Goal: Transaction & Acquisition: Purchase product/service

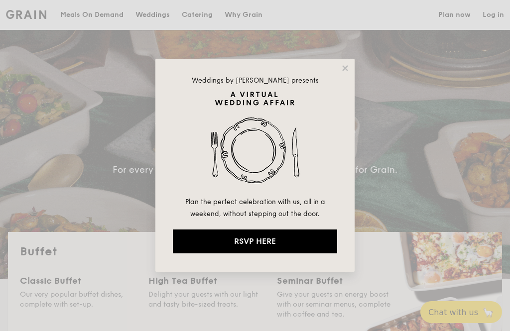
select select
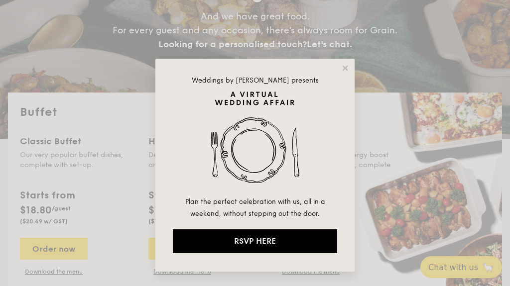
click at [350, 64] on div "Weddings by Grain presents Plan the perfect celebration with us, all in a weeke…" at bounding box center [254, 165] width 199 height 213
click at [346, 70] on icon at bounding box center [345, 68] width 9 height 9
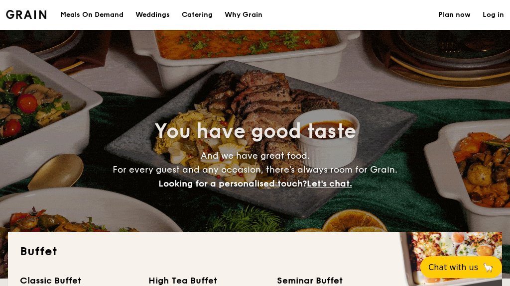
click at [202, 16] on h1 "Catering" at bounding box center [197, 15] width 31 height 30
click at [204, 16] on h1 "Catering" at bounding box center [197, 15] width 31 height 30
click at [204, 13] on h1 "Catering" at bounding box center [197, 15] width 31 height 30
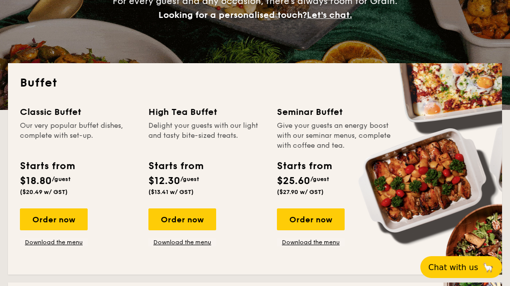
scroll to position [170, 0]
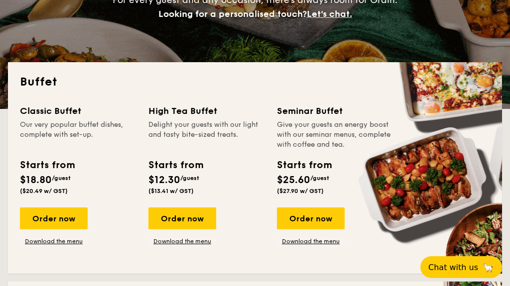
click at [75, 241] on link "Download the menu" at bounding box center [54, 241] width 68 height 8
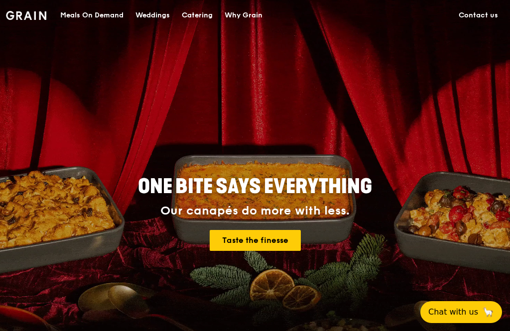
click at [198, 19] on div "Catering" at bounding box center [197, 15] width 31 height 30
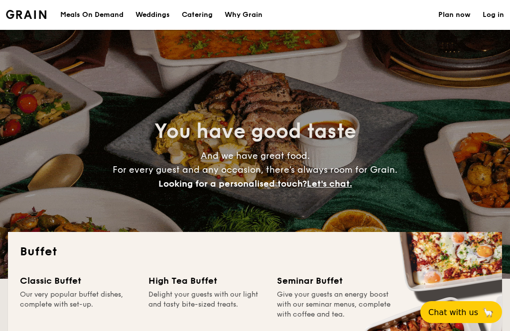
select select
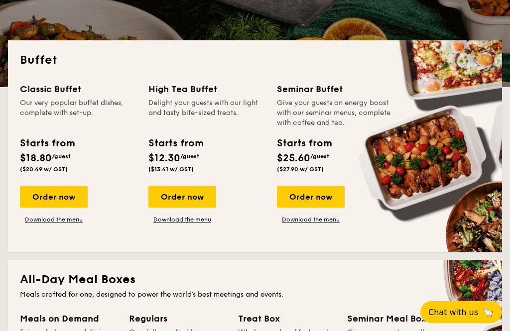
scroll to position [192, 0]
click at [66, 190] on div "Order now" at bounding box center [54, 197] width 68 height 22
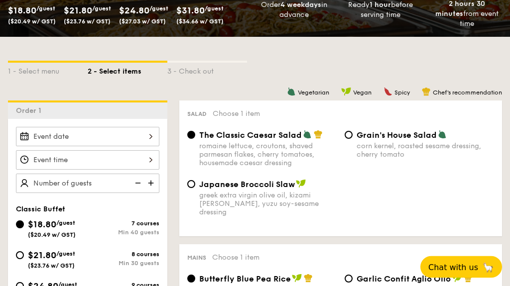
scroll to position [180, 0]
click at [139, 136] on div at bounding box center [87, 136] width 143 height 19
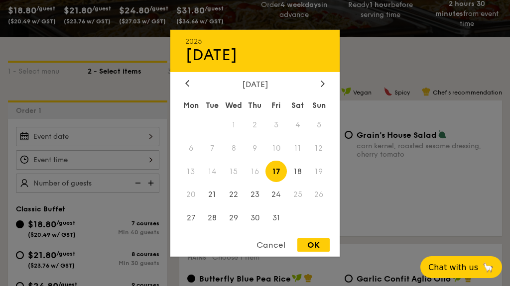
click at [318, 89] on div "October 2025" at bounding box center [254, 83] width 139 height 9
click at [324, 87] on icon at bounding box center [322, 84] width 3 height 6
click at [282, 182] on span "14" at bounding box center [275, 171] width 21 height 21
click at [322, 252] on div "OK" at bounding box center [313, 244] width 32 height 13
type input "Nov 14, 2025"
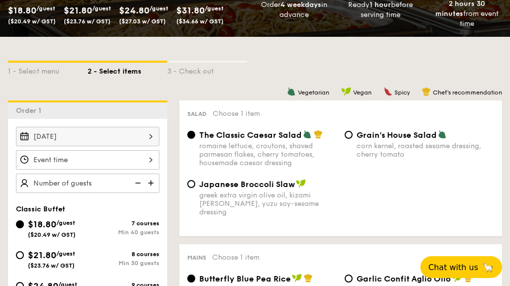
click at [140, 156] on div at bounding box center [87, 159] width 143 height 19
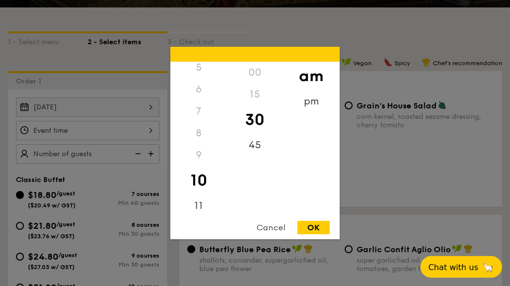
scroll to position [210, 0]
click at [313, 113] on div "pm" at bounding box center [311, 102] width 56 height 22
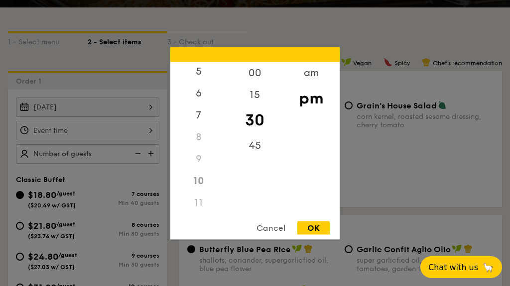
click at [193, 126] on div "7" at bounding box center [198, 115] width 56 height 22
click at [196, 151] on div "8" at bounding box center [198, 140] width 56 height 22
click at [261, 156] on div "45" at bounding box center [255, 145] width 56 height 22
click at [199, 101] on div "6" at bounding box center [198, 90] width 56 height 22
click at [257, 106] on div "15" at bounding box center [255, 95] width 56 height 22
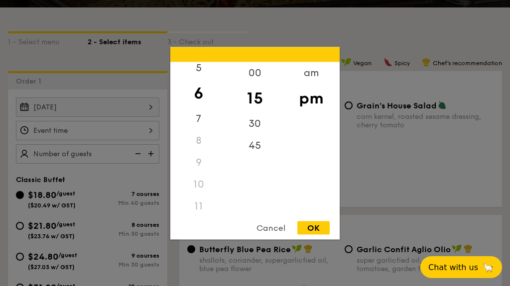
click at [312, 234] on div "OK" at bounding box center [313, 227] width 32 height 13
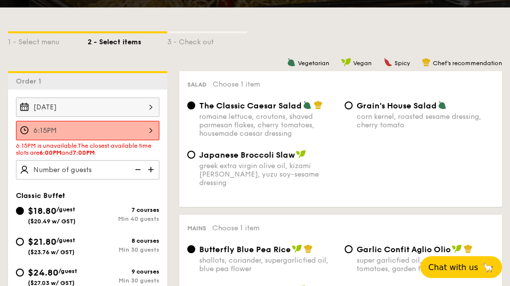
click at [128, 123] on div "6:15PM" at bounding box center [87, 130] width 143 height 19
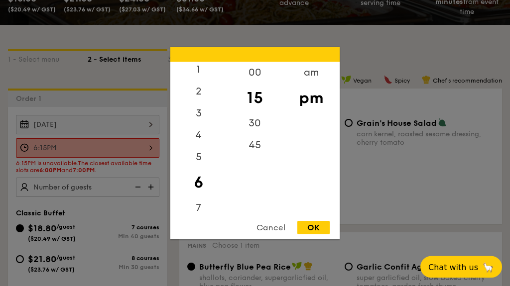
scroll to position [191, 0]
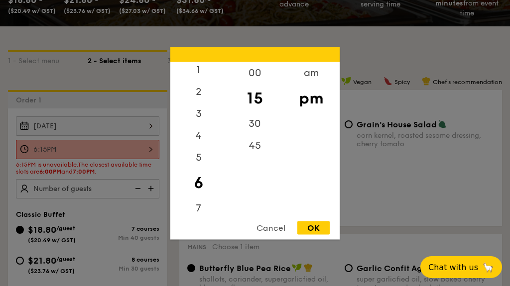
click at [263, 84] on div "00" at bounding box center [255, 73] width 56 height 22
click at [320, 234] on div "OK" at bounding box center [313, 227] width 32 height 13
type input "6:00PM"
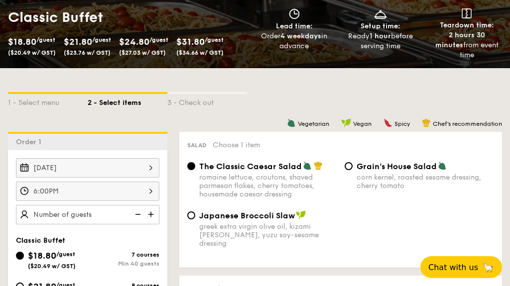
scroll to position [149, 0]
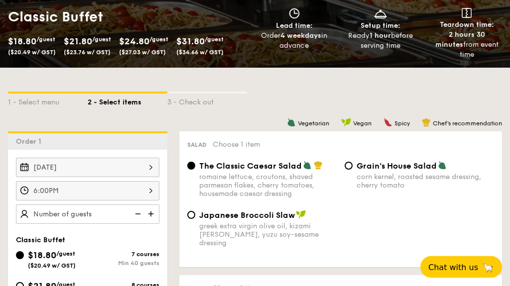
click at [152, 214] on img at bounding box center [151, 214] width 15 height 19
click at [137, 214] on img at bounding box center [136, 214] width 15 height 19
type input "40"
click at [19, 286] on input "$21.80 /guest ($23.76 w/ GST) 8 courses Min 30 guests" at bounding box center [20, 286] width 8 height 8
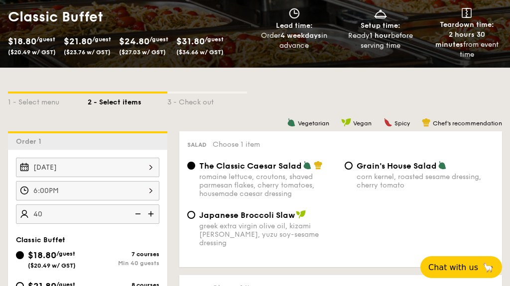
radio input "true"
type input "40 guests"
radio input "true"
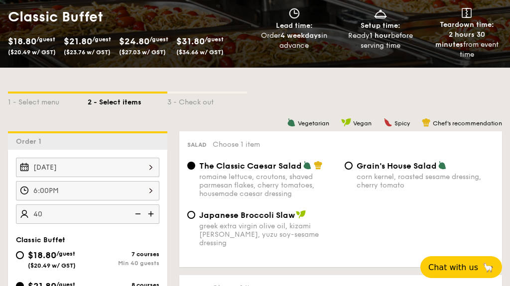
radio input "true"
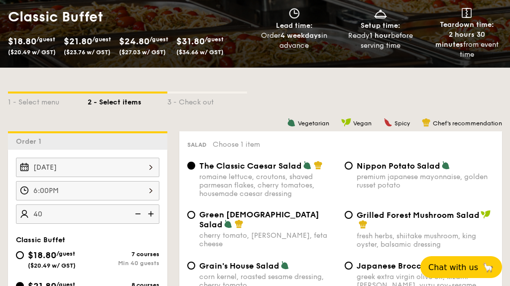
click at [132, 212] on img at bounding box center [136, 214] width 15 height 19
click at [140, 208] on img at bounding box center [136, 214] width 15 height 19
type input "30 guests"
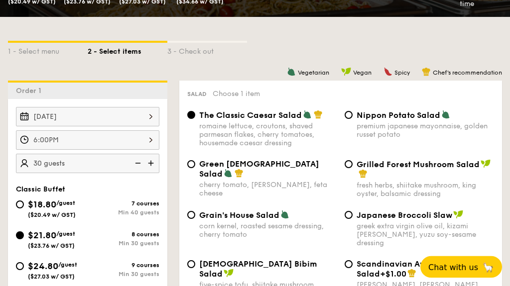
scroll to position [200, 0]
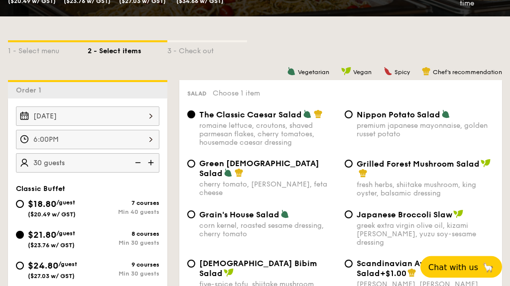
click at [351, 166] on input "Grilled Forest Mushroom Salad fresh herbs, shiitake mushroom, king oyster, bals…" at bounding box center [349, 164] width 8 height 8
radio input "true"
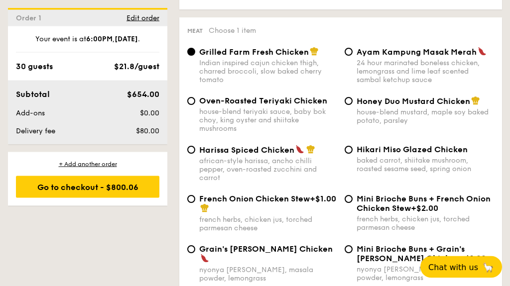
scroll to position [767, 0]
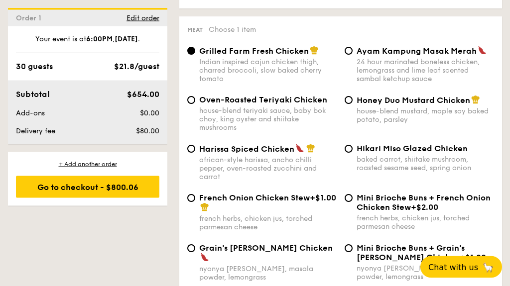
click at [348, 153] on input "Hikari Miso Glazed Chicken baked carrot, shiitake mushroom, roasted sesame seed…" at bounding box center [349, 149] width 8 height 8
radio input "true"
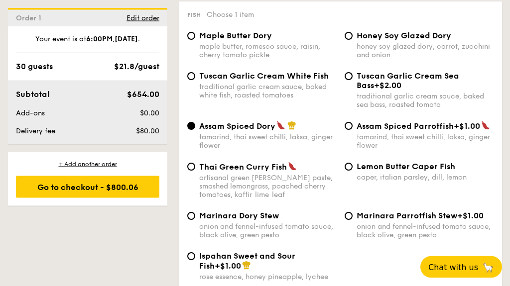
scroll to position [1076, 0]
click at [193, 171] on input "Thai Green Curry Fish artisanal green curry paste, smashed lemongrass, poached …" at bounding box center [191, 167] width 8 height 8
radio input "true"
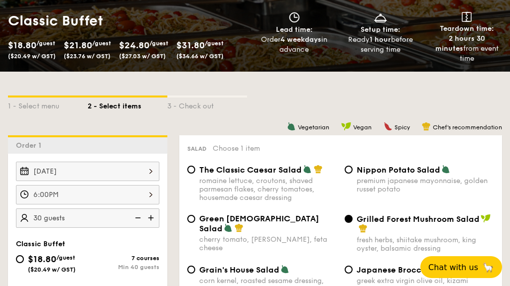
scroll to position [147, 0]
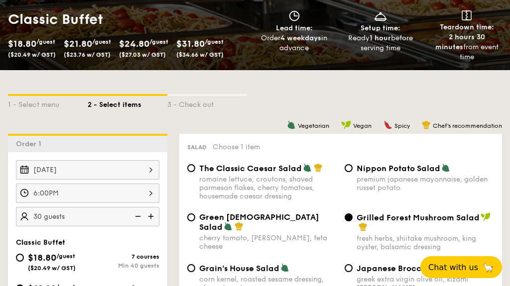
click at [349, 170] on input "Nippon Potato Salad premium japanese mayonnaise, golden russet potato" at bounding box center [349, 168] width 8 height 8
radio input "true"
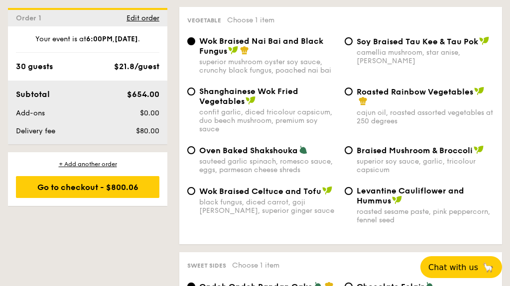
click at [345, 154] on input "Braised Mushroom & Broccoli superior soy sauce, garlic, tricolour capsicum" at bounding box center [349, 150] width 8 height 8
radio input "true"
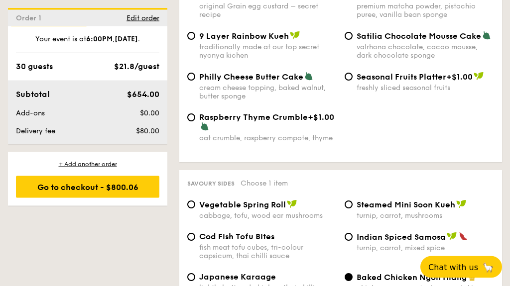
scroll to position [1719, 0]
click at [190, 241] on input "Cod Fish Tofu Bites fish meat tofu cubes, tri-colour capsicum, thai chilli sauce" at bounding box center [191, 237] width 8 height 8
radio input "true"
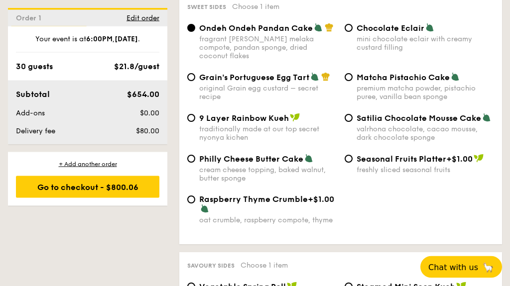
scroll to position [1637, 0]
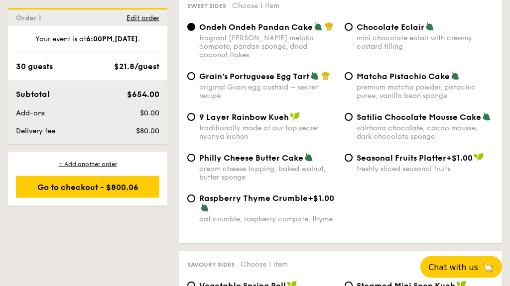
click at [348, 72] on div "Ondeh Ondeh Pandan Cake fragrant gula melaka compote, pandan sponge, dried coco…" at bounding box center [340, 46] width 315 height 49
click at [350, 81] on input "Matcha Pistachio Cake premium matcha powder, pistachio puree, vanilla bean spon…" at bounding box center [349, 77] width 8 height 8
radio input "true"
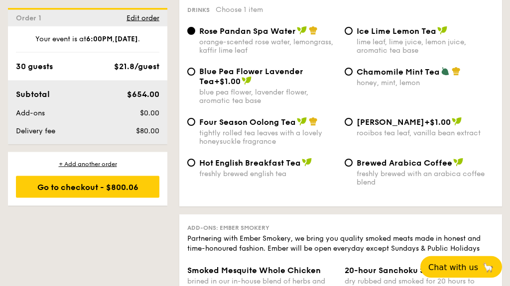
scroll to position [2106, 0]
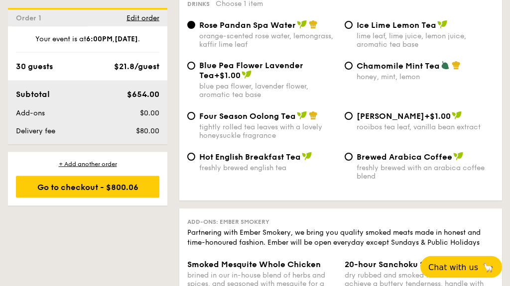
click at [348, 29] on input "Ice Lime Lemon Tea lime leaf, lime juice, lemon juice, aromatic tea base" at bounding box center [349, 25] width 8 height 8
radio input "true"
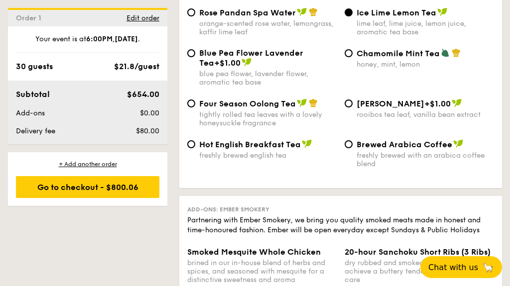
scroll to position [2119, 0]
click at [141, 179] on div "Go to checkout - $800.06" at bounding box center [87, 187] width 143 height 22
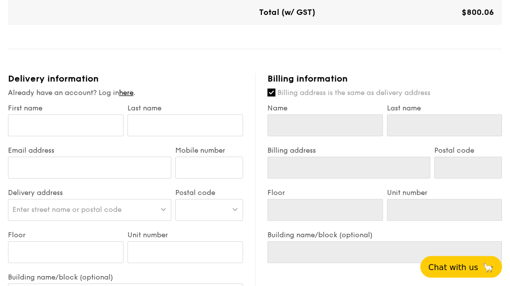
scroll to position [514, 0]
click at [82, 125] on input "First name" at bounding box center [66, 126] width 116 height 22
type input "F"
type input "FO"
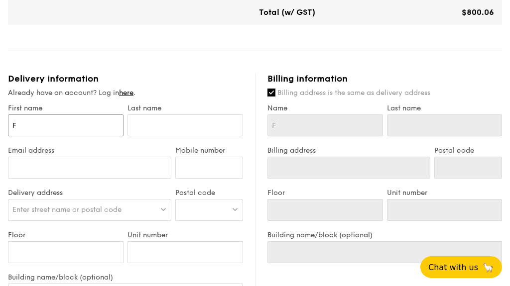
type input "FO"
type input "FON"
type input "FONG"
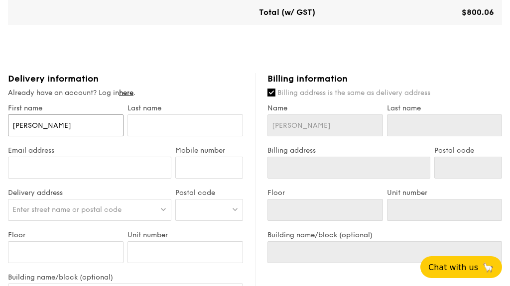
type input "FONG"
type input "FONG C"
type input "FONG CH"
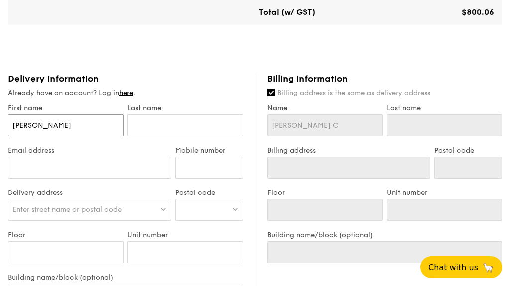
type input "FONG CH"
type input "FONG CHA"
type input "FONG CHAN"
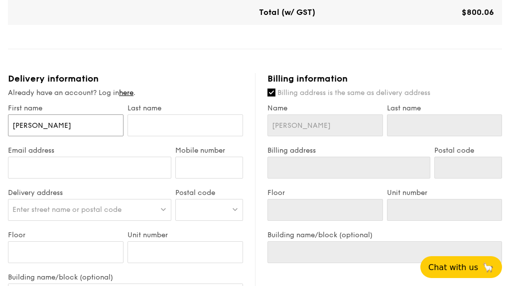
type input "FONG CHAN"
click at [186, 121] on input "text" at bounding box center [185, 126] width 116 height 22
type input "L"
type input "LA"
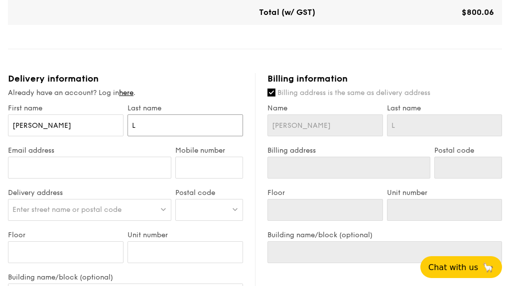
type input "LA"
type input "LAI"
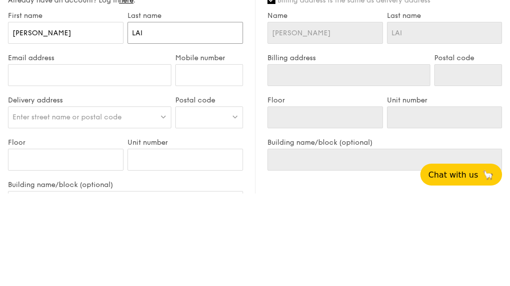
type input "LAI"
click at [116, 157] on input "Email address" at bounding box center [89, 168] width 163 height 22
type input "[EMAIL_ADDRESS][DOMAIN_NAME]"
click at [212, 157] on input "Mobile number" at bounding box center [209, 168] width 68 height 22
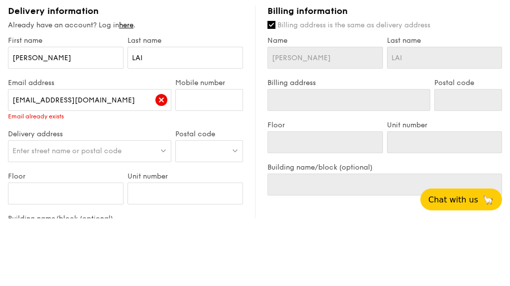
click at [129, 89] on link "here" at bounding box center [126, 93] width 14 height 8
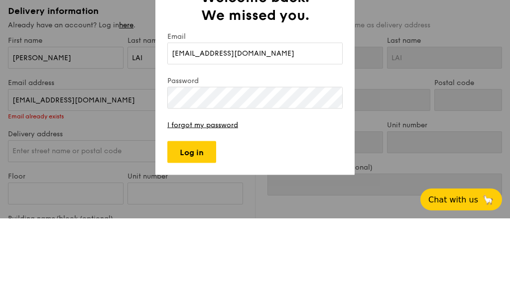
type input "[EMAIL_ADDRESS][DOMAIN_NAME]"
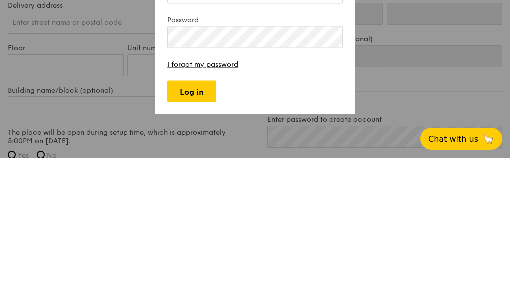
click at [196, 209] on input "Log in" at bounding box center [191, 220] width 49 height 22
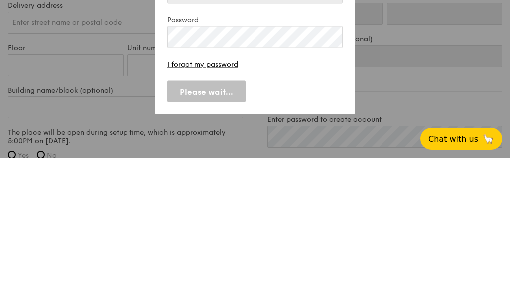
scroll to position [710, 0]
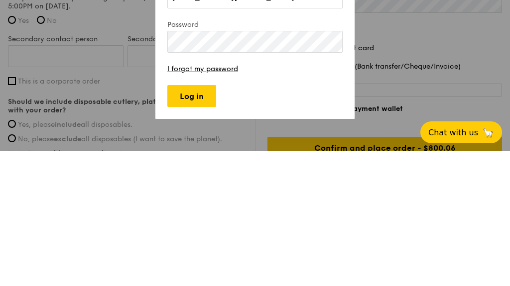
click at [201, 220] on input "Log in" at bounding box center [191, 231] width 49 height 22
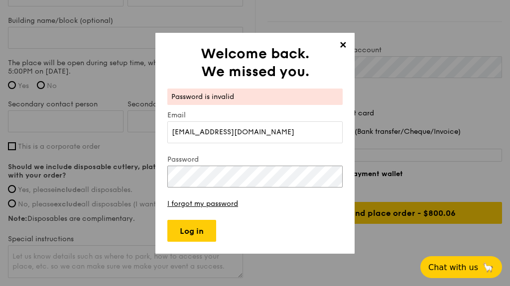
scroll to position [789, 0]
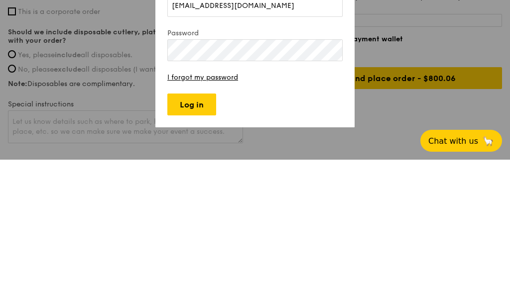
click at [202, 220] on input "Log in" at bounding box center [191, 231] width 49 height 22
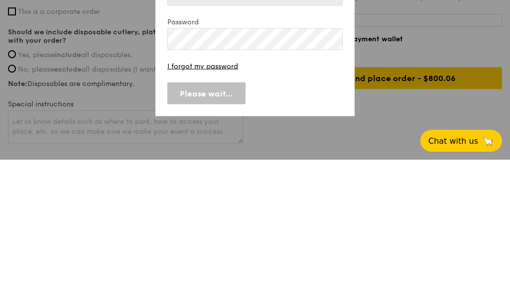
scroll to position [780, 0]
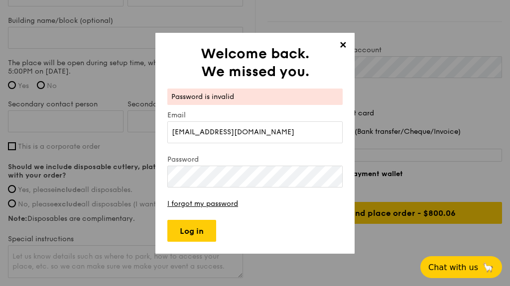
click at [223, 208] on link "I forgot my password" at bounding box center [202, 204] width 71 height 8
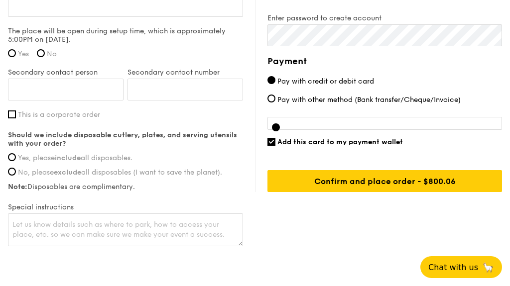
click at [405, 58] on h4 "Payment" at bounding box center [384, 61] width 234 height 14
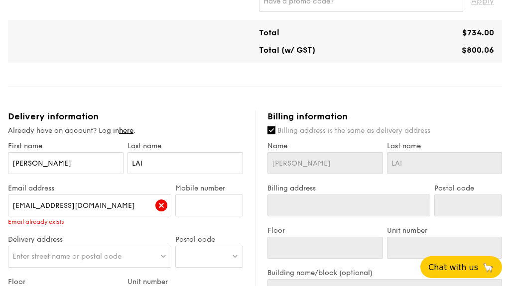
scroll to position [477, 0]
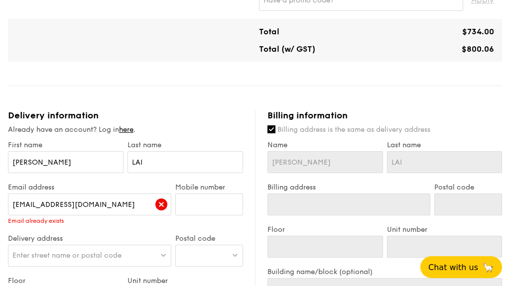
click at [125, 127] on link "here" at bounding box center [126, 129] width 14 height 8
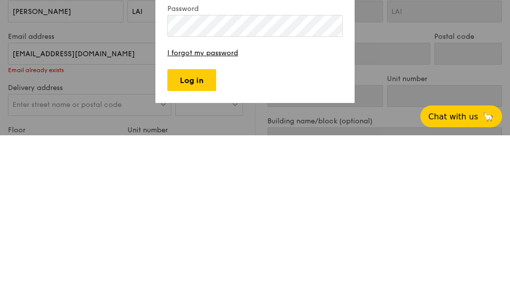
click at [191, 220] on input "Log in" at bounding box center [191, 231] width 49 height 22
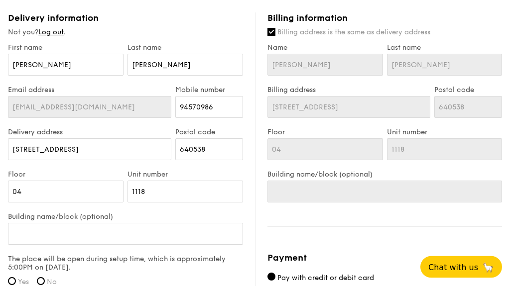
scroll to position [575, 0]
click at [86, 56] on input "Chong" at bounding box center [66, 65] width 116 height 22
click at [49, 63] on input "Chong" at bounding box center [66, 65] width 116 height 22
type input "Chon"
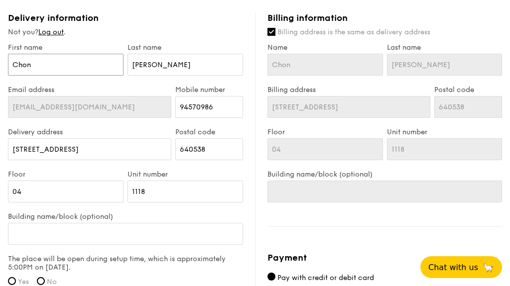
type input "Cho"
type input "Ch"
type input "C"
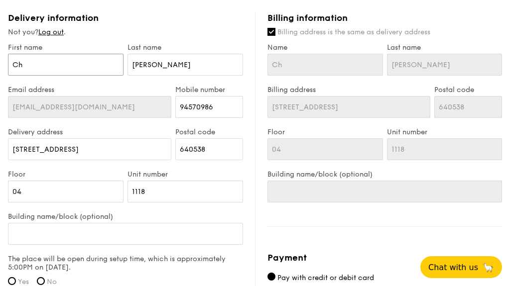
type input "C"
type input "x"
type input "xi"
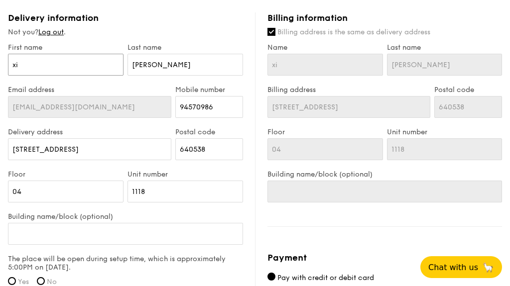
type input "xin"
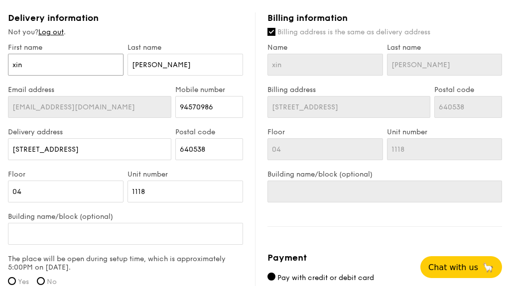
type input "xin"
type input "xi"
type input "x"
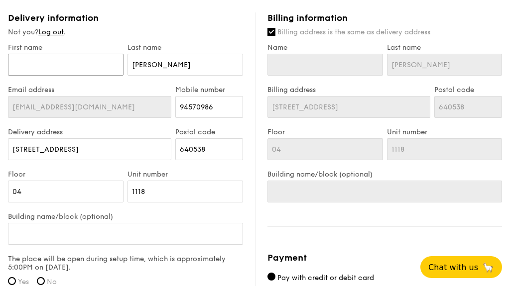
type input "X"
type input "XI"
type input "XIN"
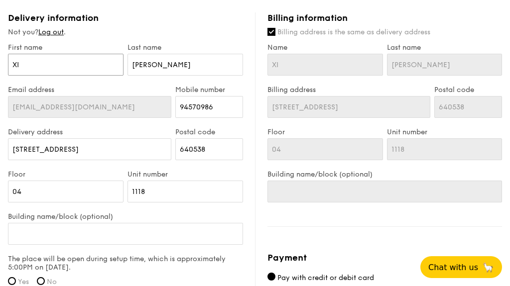
type input "XIN"
type input "XIN Y"
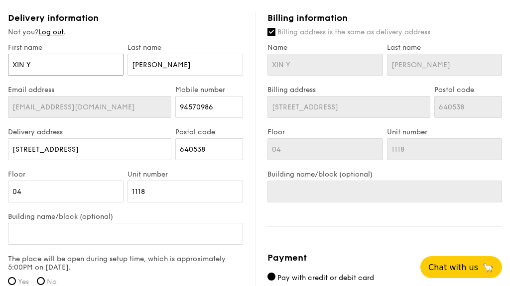
type input "XIN YU"
click at [180, 61] on input "Xin Yu" at bounding box center [185, 65] width 116 height 22
click at [177, 69] on input "Xin Yu" at bounding box center [185, 65] width 116 height 22
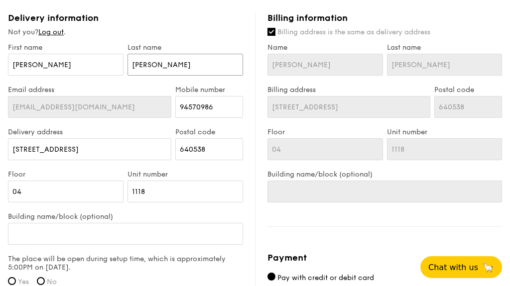
type input "Xin Y"
type input "Xin"
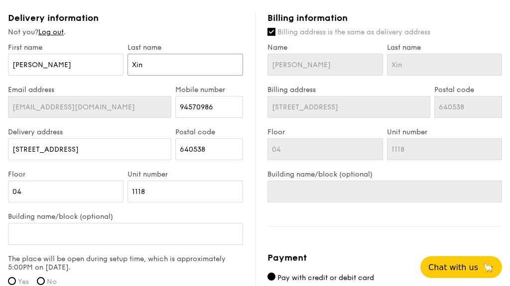
type input "Xin"
type input "Xi"
type input "X"
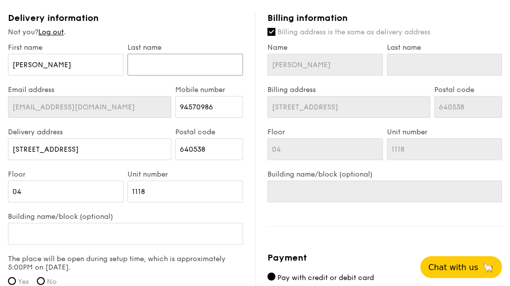
type input "C"
type input "CH"
type input "CHO"
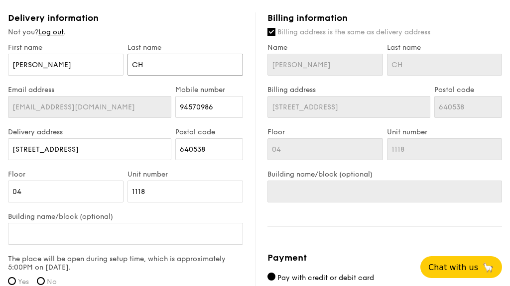
type input "CHO"
type input "CHON"
type input "CHONG"
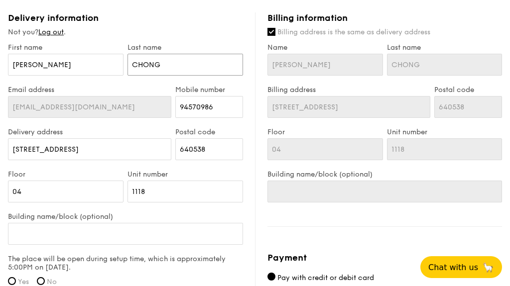
type input "CHONG"
click at [227, 113] on input "94570986" at bounding box center [209, 107] width 68 height 22
type input "9"
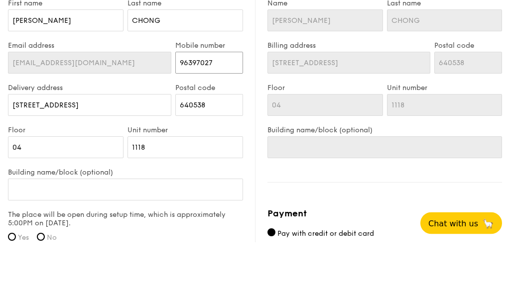
type input "96397027"
click at [222, 138] on input "640538" at bounding box center [209, 149] width 68 height 22
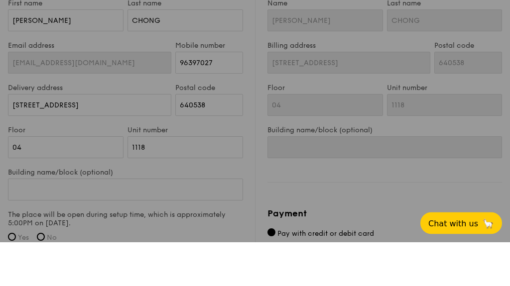
scroll to position [619, 0]
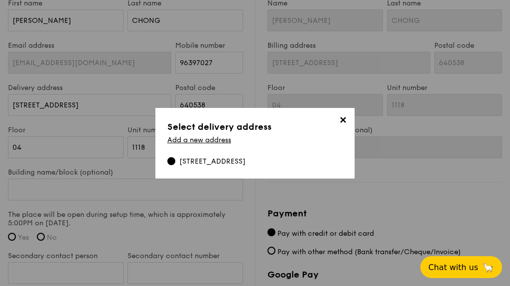
click at [219, 144] on link "Add a new address" at bounding box center [199, 140] width 64 height 8
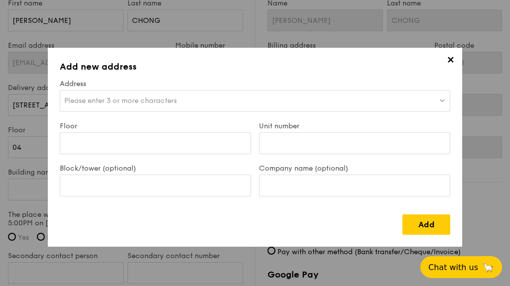
click at [161, 103] on span "Please enter 3 or more characters" at bounding box center [120, 101] width 113 height 8
click at [383, 65] on h3 "Add new address" at bounding box center [255, 67] width 390 height 14
click at [194, 103] on div "Please enter 3 or more characters" at bounding box center [255, 101] width 390 height 22
type input "641217"
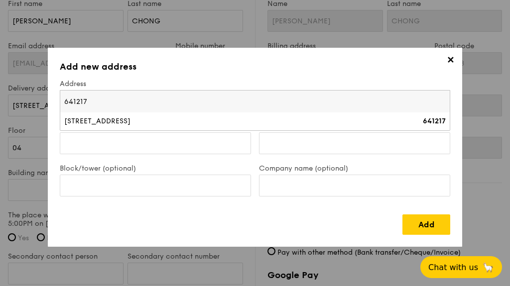
click at [169, 119] on div "217A Boon Lay Avenue" at bounding box center [207, 121] width 286 height 10
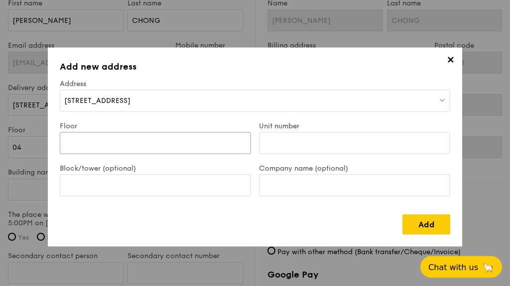
click at [173, 139] on input "Floor" at bounding box center [155, 143] width 191 height 22
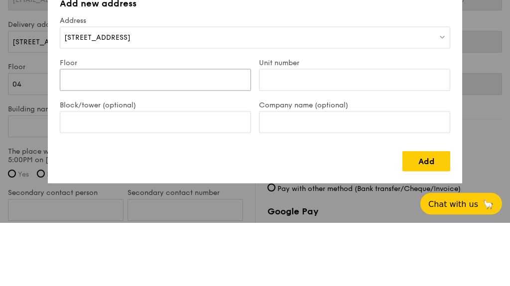
type input "q"
type input "10"
click at [325, 132] on input "Unit number" at bounding box center [354, 143] width 191 height 22
click at [433, 132] on input "237" at bounding box center [354, 143] width 191 height 22
type input "237"
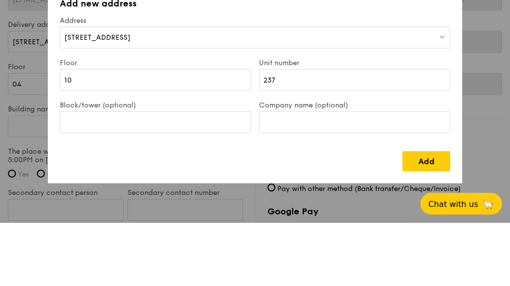
click at [339, 207] on div "Add" at bounding box center [255, 221] width 390 height 28
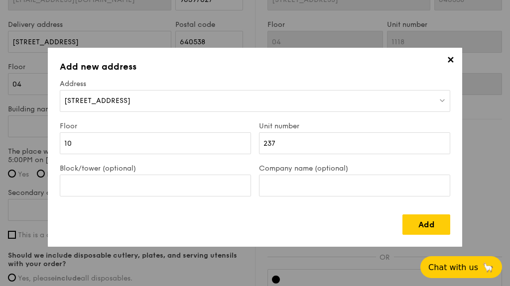
click at [422, 228] on link "Add" at bounding box center [426, 225] width 48 height 20
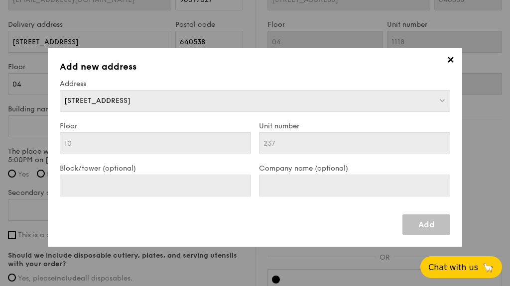
type input "217A Boon Lay Avenue"
type input "641217"
type input "10"
type input "237"
type input "217A Boon Lay Avenue"
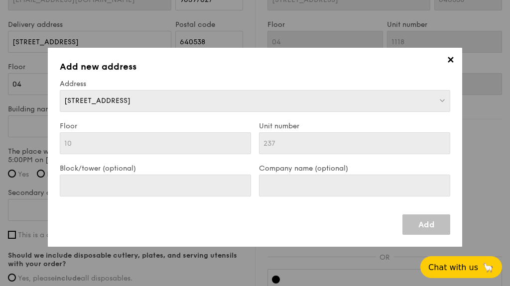
type input "641217"
type input "10"
type input "237"
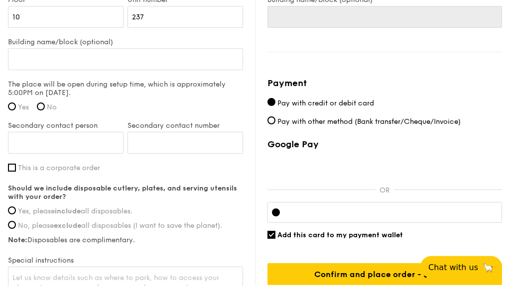
scroll to position [750, 0]
click at [15, 105] on label "Yes" at bounding box center [18, 107] width 21 height 8
click at [15, 105] on input "Yes" at bounding box center [12, 107] width 8 height 8
radio input "true"
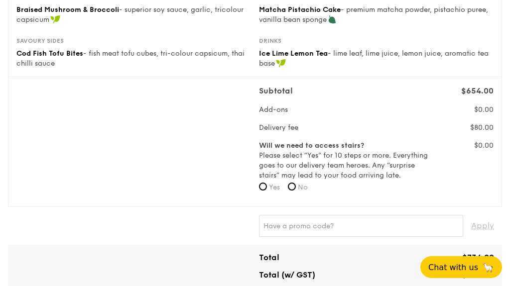
scroll to position [251, 0]
click at [295, 181] on form "Will we need to access stairs? Please select “Yes” for 10 steps or more. Everyt…" at bounding box center [346, 170] width 174 height 58
click at [296, 187] on input "No" at bounding box center [292, 187] width 8 height 8
radio input "true"
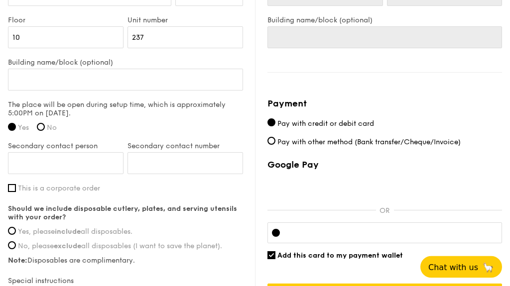
scroll to position [730, 0]
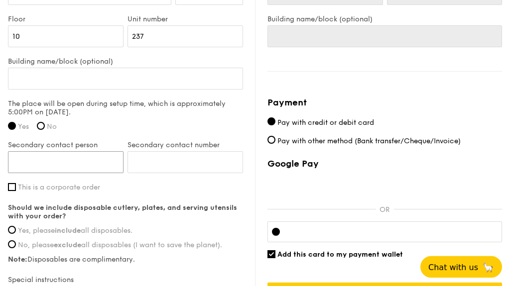
click at [90, 164] on input "Secondary contact person" at bounding box center [66, 163] width 116 height 22
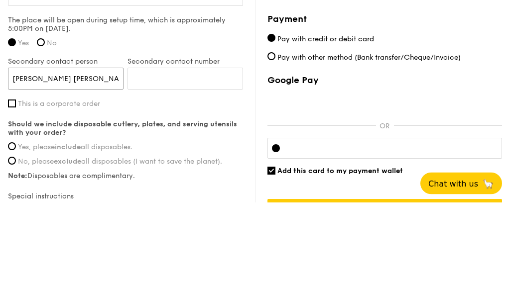
type input "LAI FONG CHAN"
click at [182, 152] on input "Secondary contact number" at bounding box center [185, 163] width 116 height 22
type input "96199703"
click at [211, 121] on div "First name XIN YU Last name CHONG Email address xinyuchong92@gmail.com Mobile n…" at bounding box center [125, 104] width 235 height 433
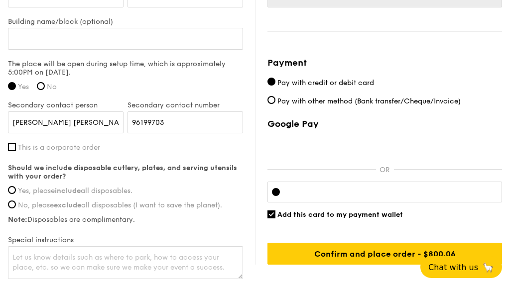
click at [12, 191] on input "Yes, please include all disposables." at bounding box center [12, 190] width 8 height 8
radio input "true"
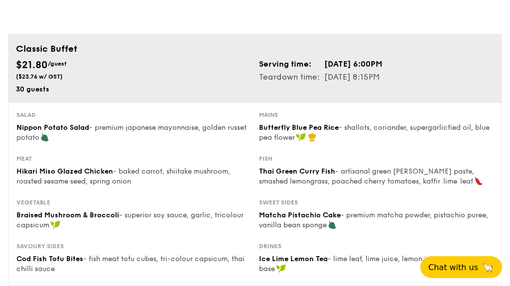
scroll to position [0, 0]
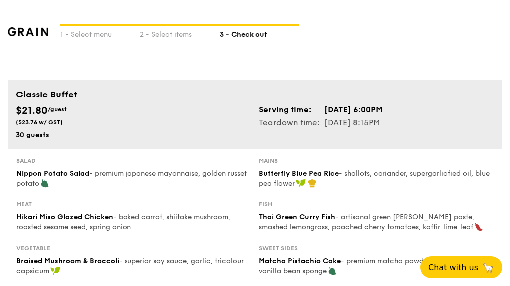
click at [170, 32] on div "2 - Select items" at bounding box center [180, 33] width 80 height 14
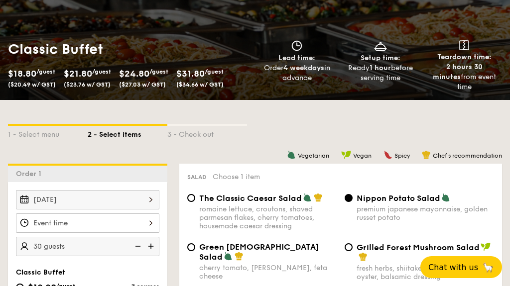
scroll to position [120, 0]
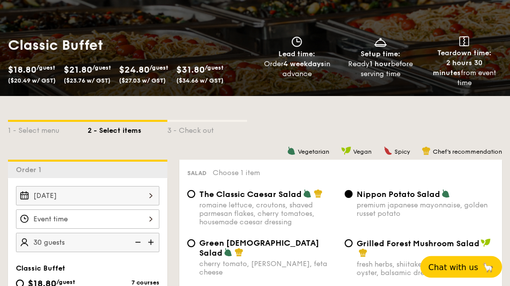
click at [127, 212] on div at bounding box center [87, 219] width 143 height 19
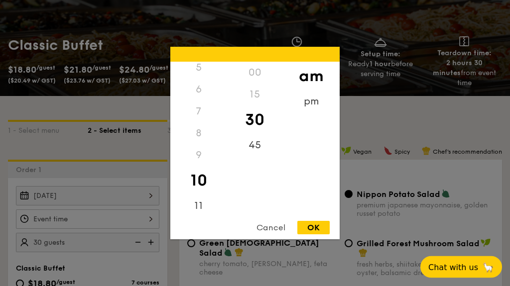
scroll to position [121, 0]
click at [205, 122] on div "7" at bounding box center [198, 112] width 56 height 22
click at [317, 113] on div "pm" at bounding box center [311, 102] width 56 height 22
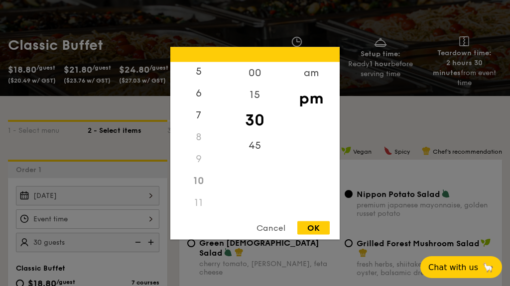
click at [204, 126] on div "7" at bounding box center [198, 115] width 56 height 22
click at [255, 84] on div "00" at bounding box center [255, 73] width 56 height 22
click at [315, 234] on div "OK" at bounding box center [313, 227] width 32 height 13
type input "7:00PM"
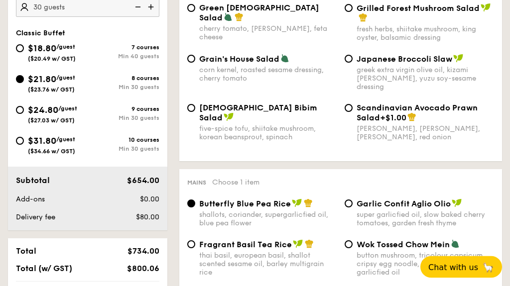
scroll to position [357, 0]
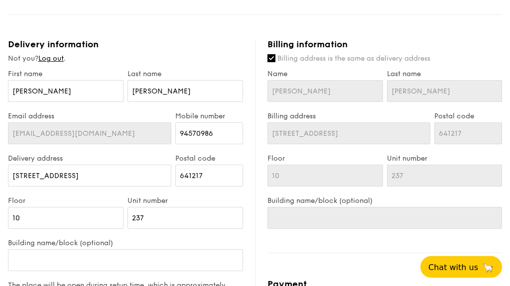
scroll to position [548, 0]
click at [96, 94] on input "Chong" at bounding box center [66, 92] width 116 height 22
type input "Chon"
type input "Cho"
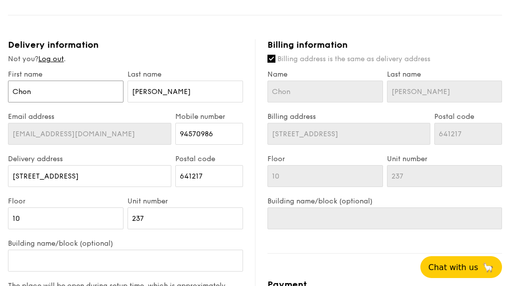
type input "Cho"
type input "Ch"
type input "C"
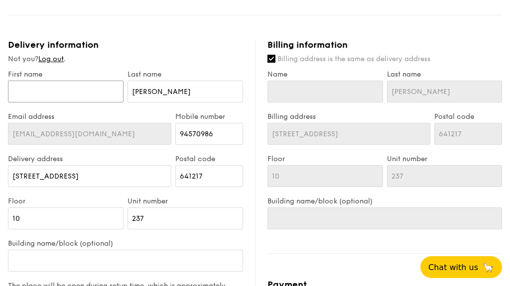
type input "X"
type input "XI"
type input "XIN"
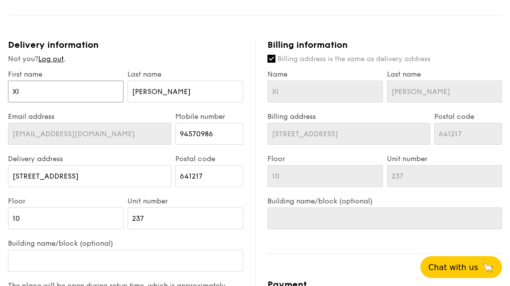
type input "XIN"
type input "XIN Y"
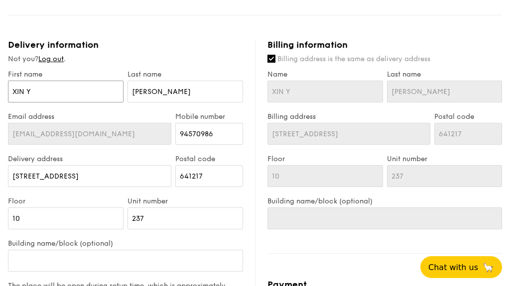
type input "XIN YU"
click at [179, 99] on input "Xin Yu" at bounding box center [185, 92] width 116 height 22
type input "Xin Y"
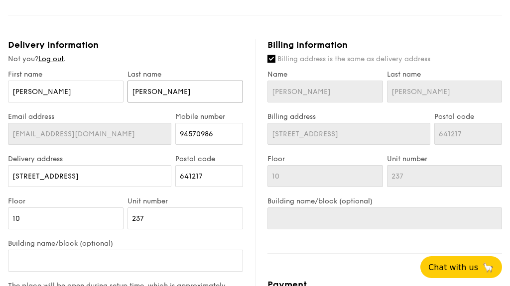
type input "Xin Y"
type input "Xin"
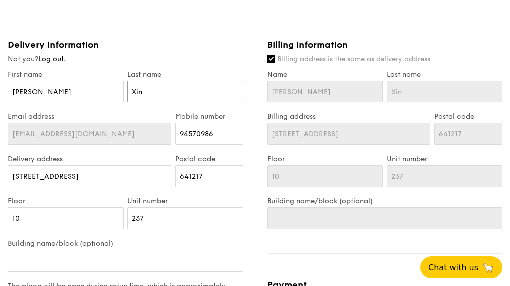
type input "Xi"
type input "X"
type input "C"
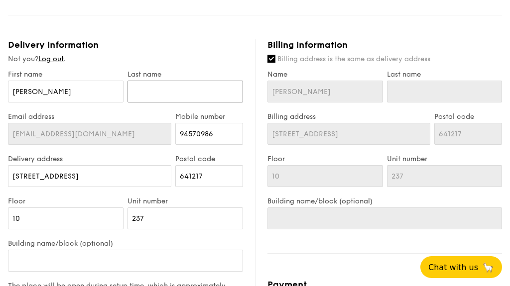
type input "C"
type input "CH"
type input "CHO"
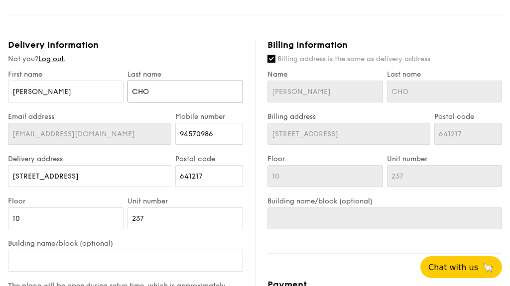
type input "CHON"
type input "CHONG"
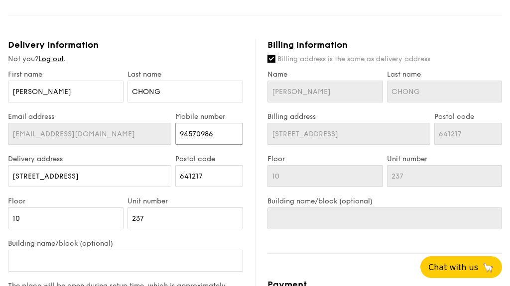
click at [217, 135] on input "94570986" at bounding box center [209, 134] width 68 height 22
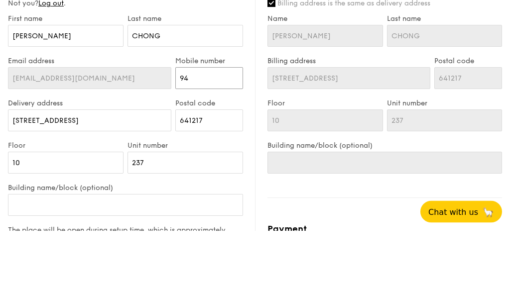
type input "9"
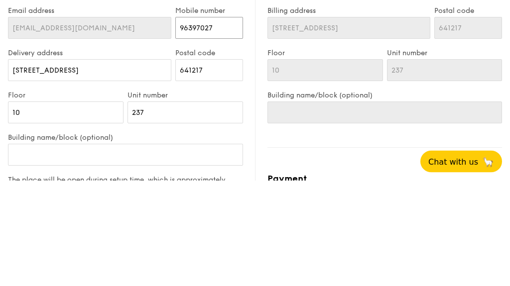
type input "96397027"
click at [198, 197] on div "Unit number 237" at bounding box center [184, 218] width 119 height 42
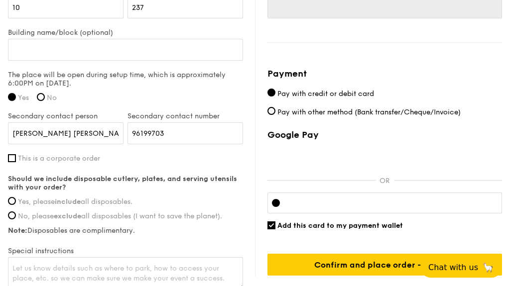
scroll to position [759, 0]
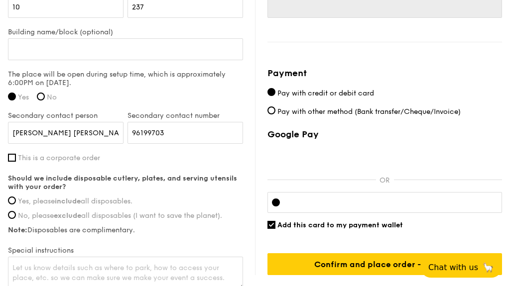
click at [11, 199] on input "Yes, please include all disposables." at bounding box center [12, 201] width 8 height 8
radio input "true"
click at [138, 266] on textarea at bounding box center [125, 273] width 235 height 33
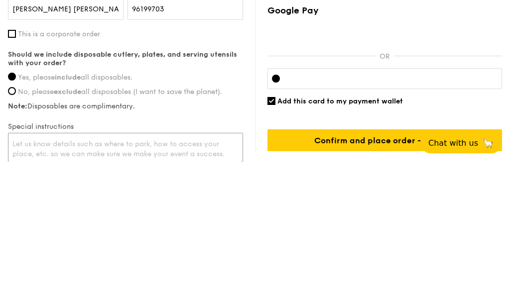
scroll to position [828, 0]
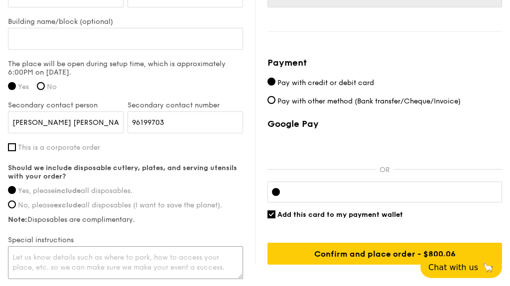
click at [159, 265] on textarea at bounding box center [125, 262] width 235 height 33
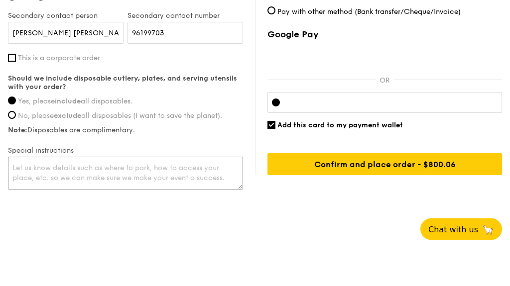
scroll to position [822, 0]
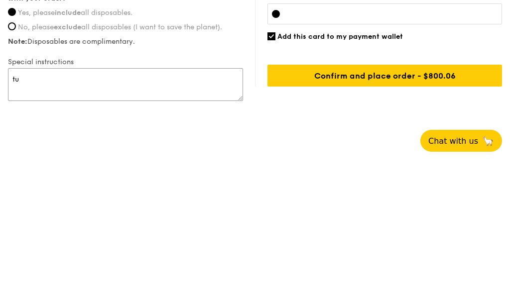
type textarea "t"
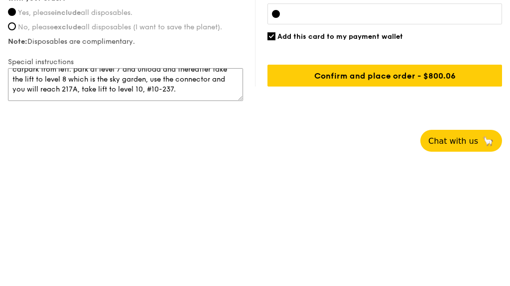
scroll to position [19, 0]
type textarea "main entrance turn left to parking gantry and enter multi storey carpark from l…"
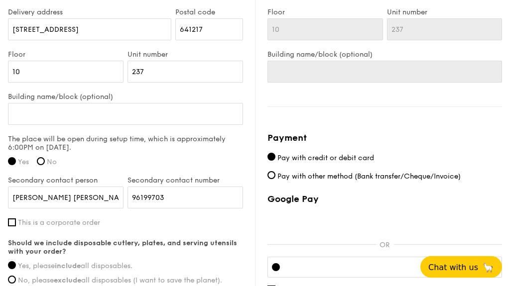
scroll to position [695, 0]
click at [329, 277] on div at bounding box center [384, 267] width 234 height 21
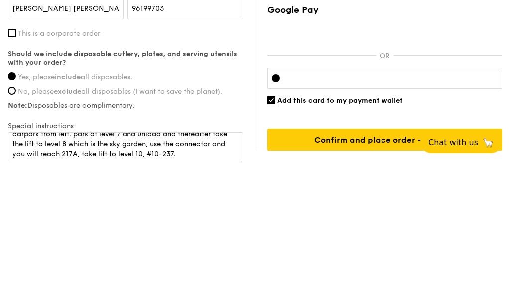
click at [264, 104] on div "Billing information Billing address is the same as delivery address Name XIN YU…" at bounding box center [378, 52] width 247 height 448
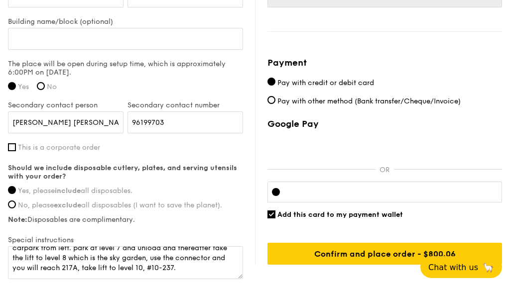
click at [274, 219] on input "Add this card to my payment wallet" at bounding box center [271, 215] width 8 height 8
checkbox input "false"
click at [357, 189] on div at bounding box center [384, 192] width 234 height 21
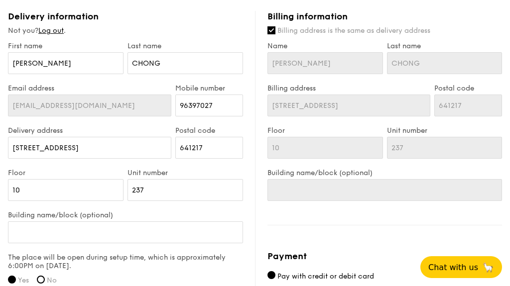
scroll to position [576, 0]
click at [79, 59] on input "XIN YU" at bounding box center [66, 64] width 116 height 22
click at [90, 64] on input "XIN YU" at bounding box center [66, 64] width 116 height 22
type input "XIN Y"
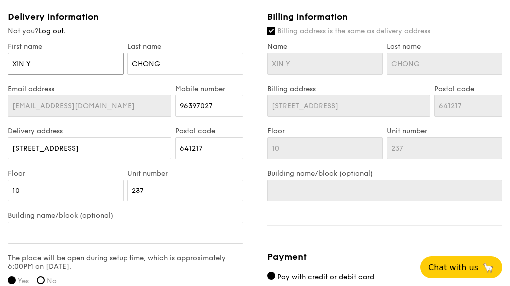
type input "XIN"
type input "XI"
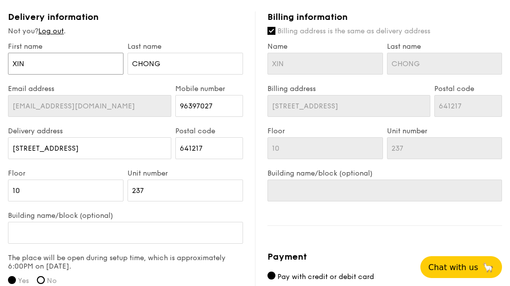
type input "XI"
type input "X"
type input "C"
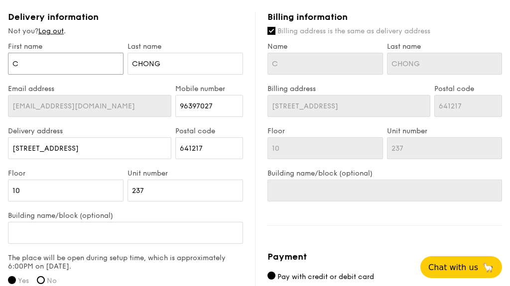
type input "CH"
type input "CHE"
type input "CHER"
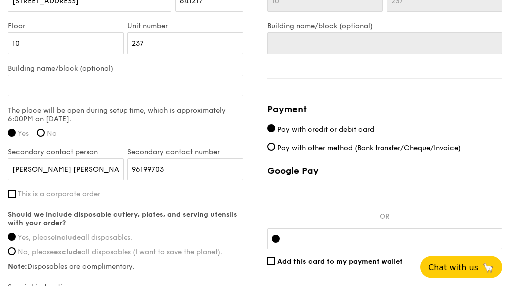
scroll to position [770, 0]
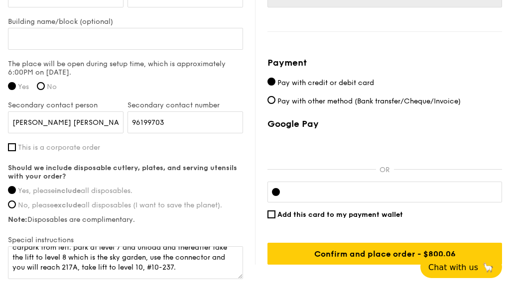
click at [446, 257] on input "Confirm and place order - $800.06" at bounding box center [384, 254] width 234 height 22
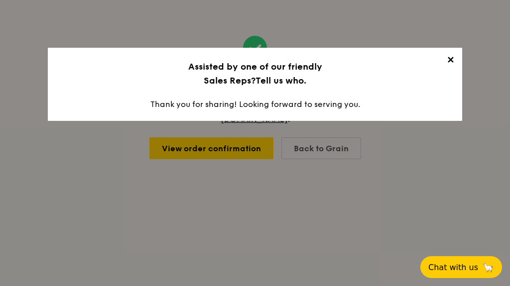
click at [444, 61] on span "✕" at bounding box center [450, 62] width 14 height 14
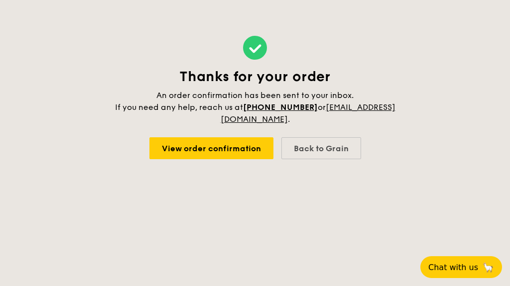
click at [251, 145] on link "View order confirmation" at bounding box center [211, 148] width 124 height 22
click at [238, 151] on link "View order confirmation" at bounding box center [211, 148] width 124 height 22
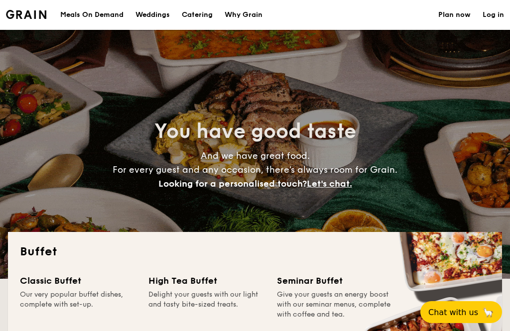
select select
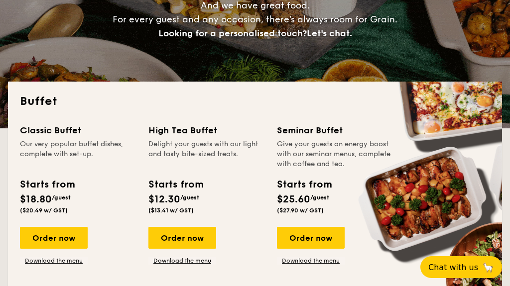
scroll to position [152, 0]
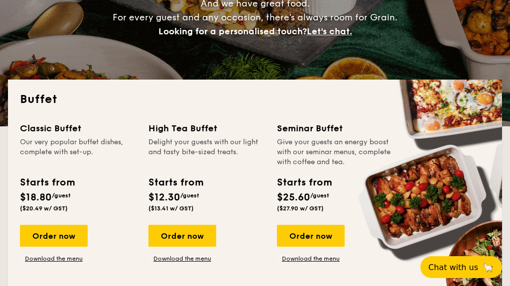
click at [72, 258] on link "Download the menu" at bounding box center [54, 259] width 68 height 8
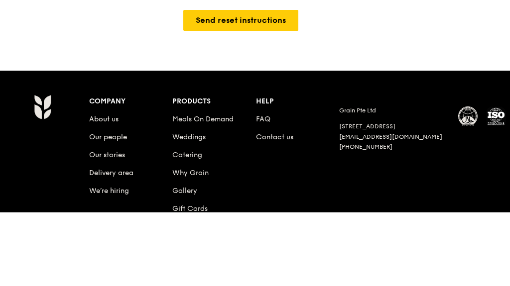
type input "[EMAIL_ADDRESS][DOMAIN_NAME]"
click at [273, 96] on button "Send reset instructions" at bounding box center [240, 94] width 115 height 21
